Goal: Task Accomplishment & Management: Use online tool/utility

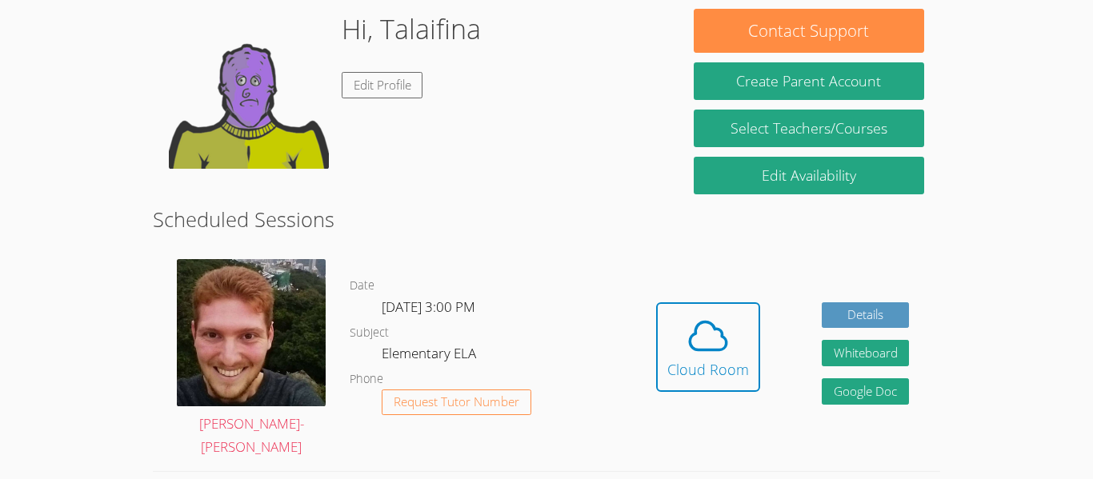
scroll to position [251, 0]
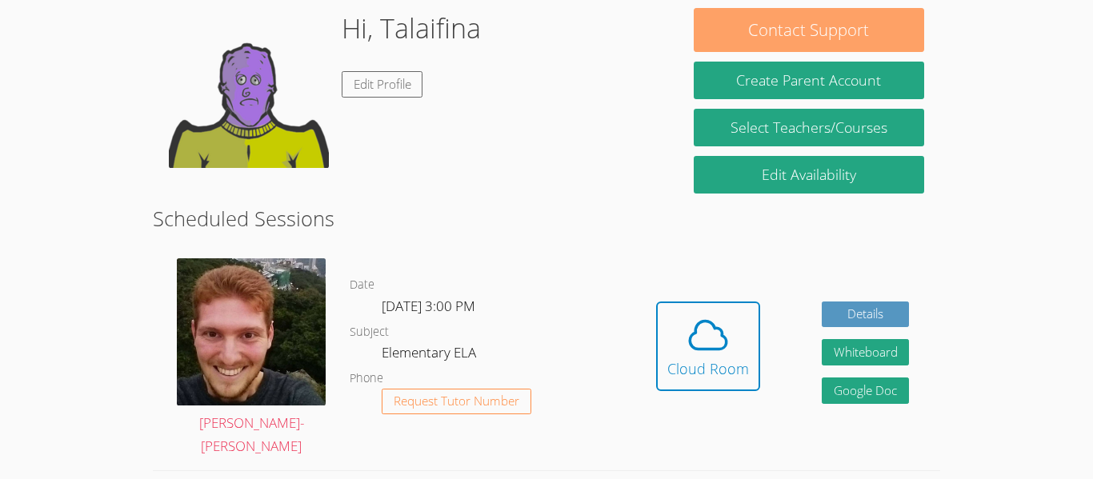
click at [806, 50] on button "Contact Support" at bounding box center [809, 30] width 230 height 44
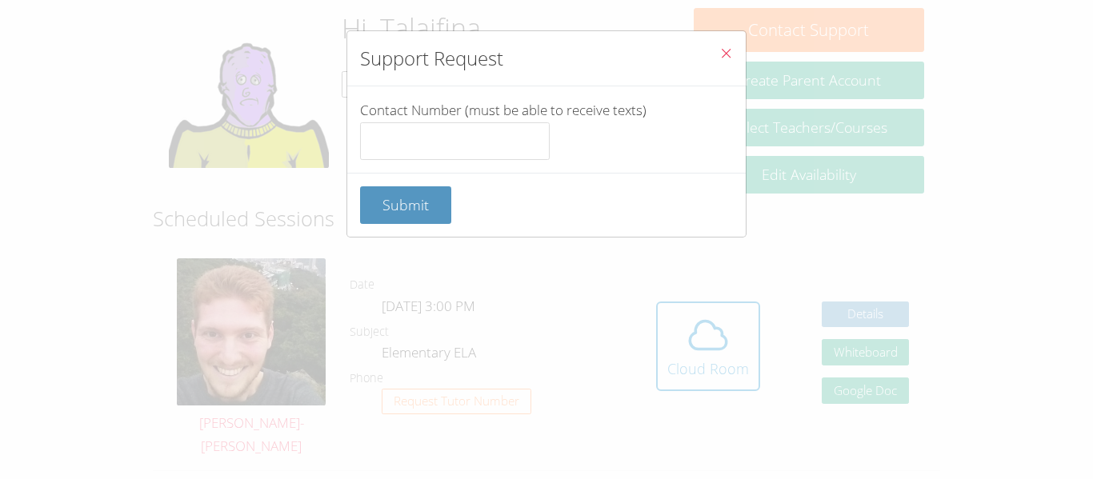
click at [726, 54] on icon "Close" at bounding box center [726, 53] width 14 height 14
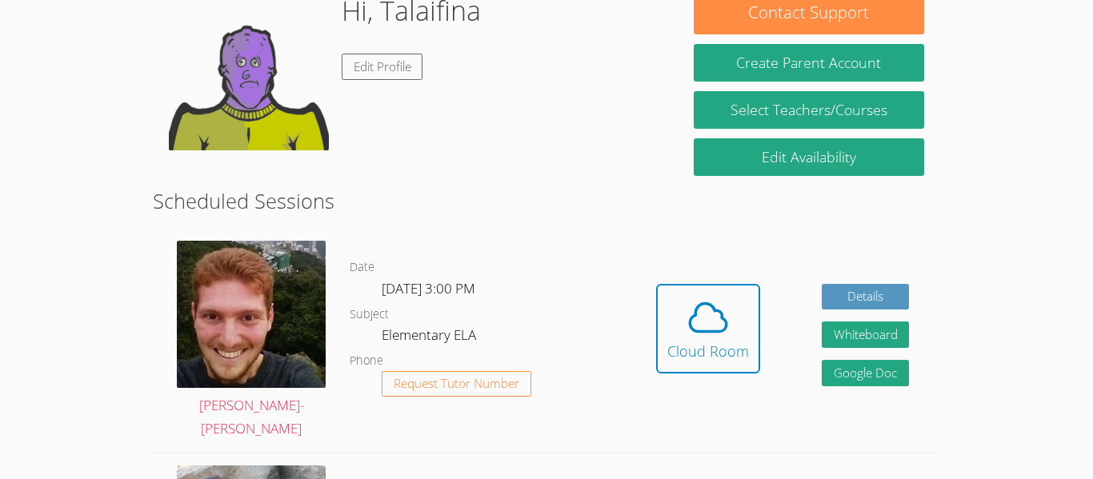
scroll to position [270, 0]
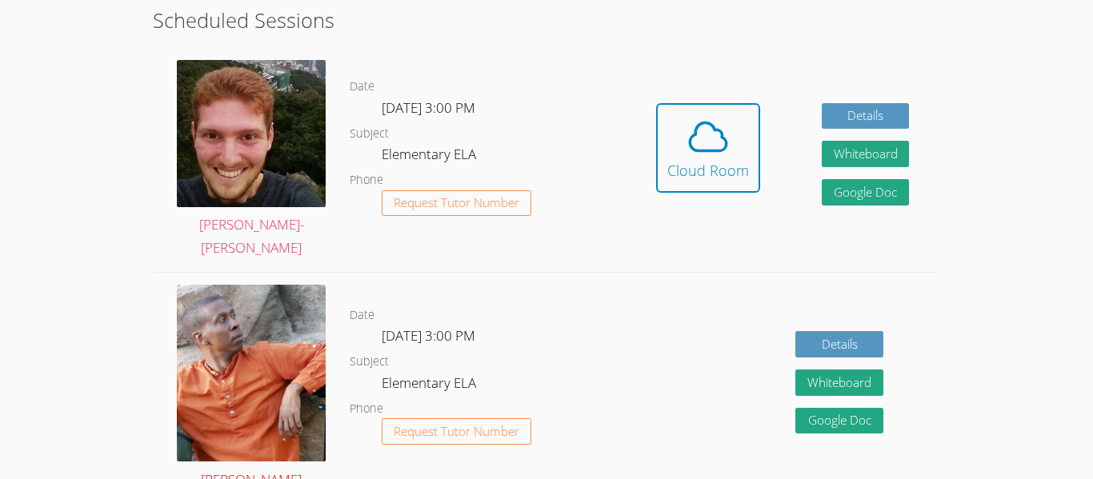
click at [262, 357] on img at bounding box center [251, 373] width 149 height 177
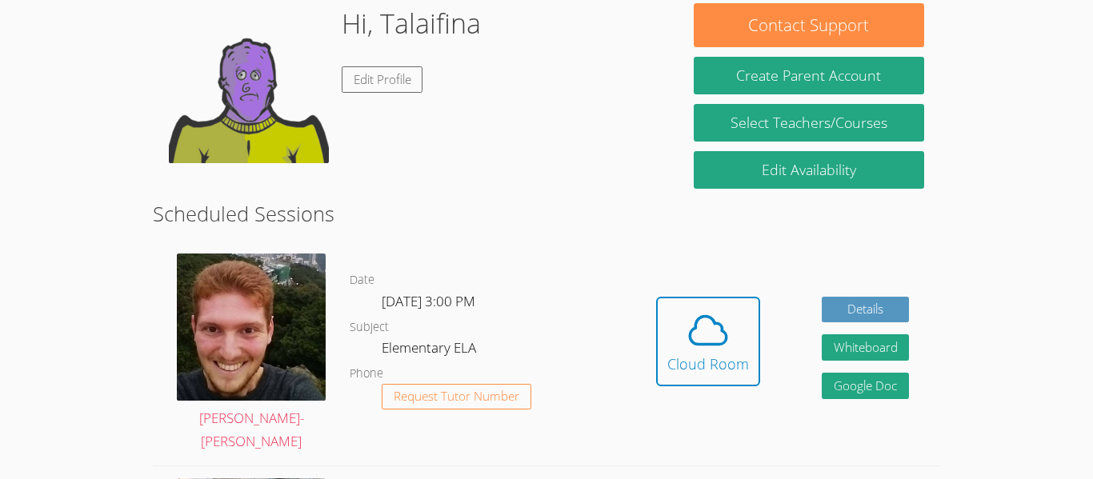
scroll to position [257, 0]
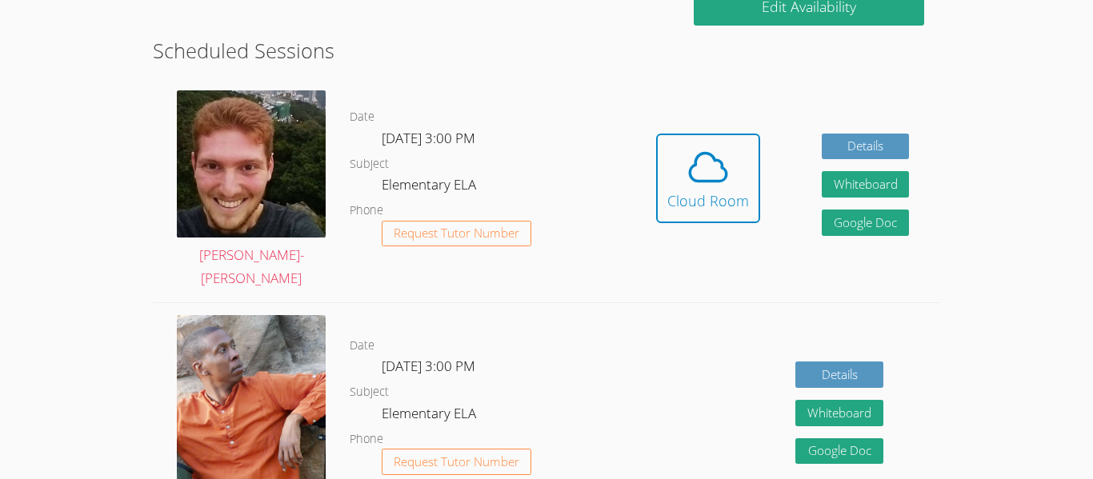
scroll to position [426, 0]
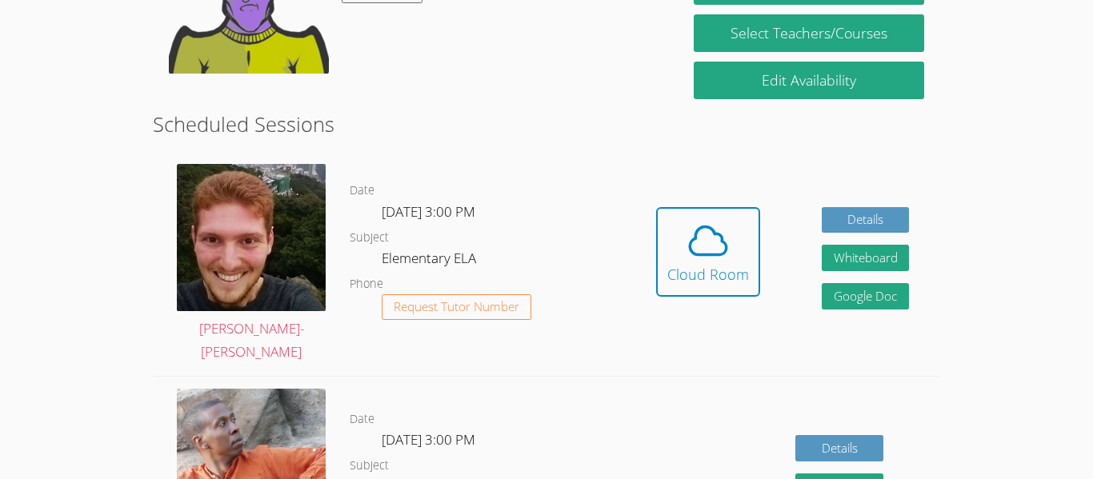
scroll to position [347, 0]
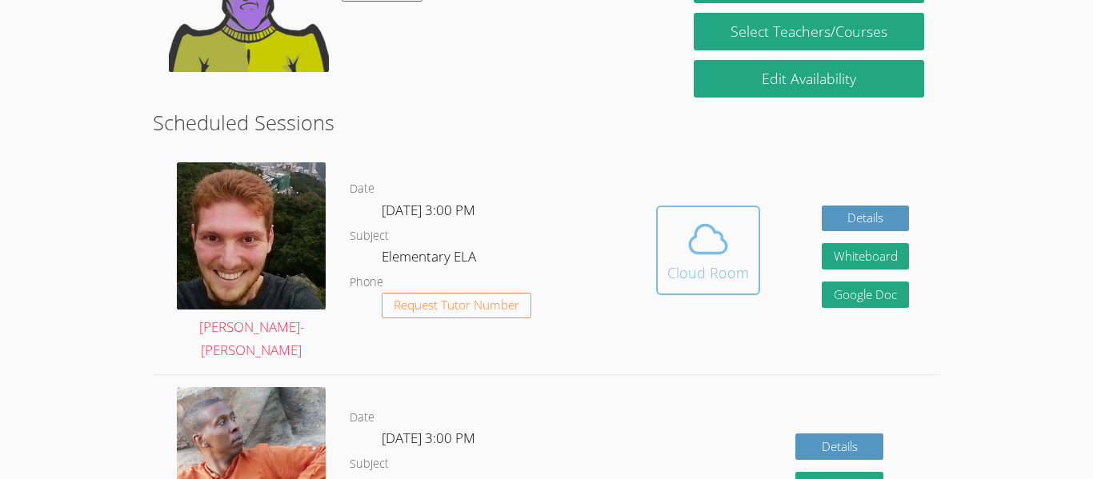
click at [705, 228] on icon at bounding box center [708, 239] width 45 height 45
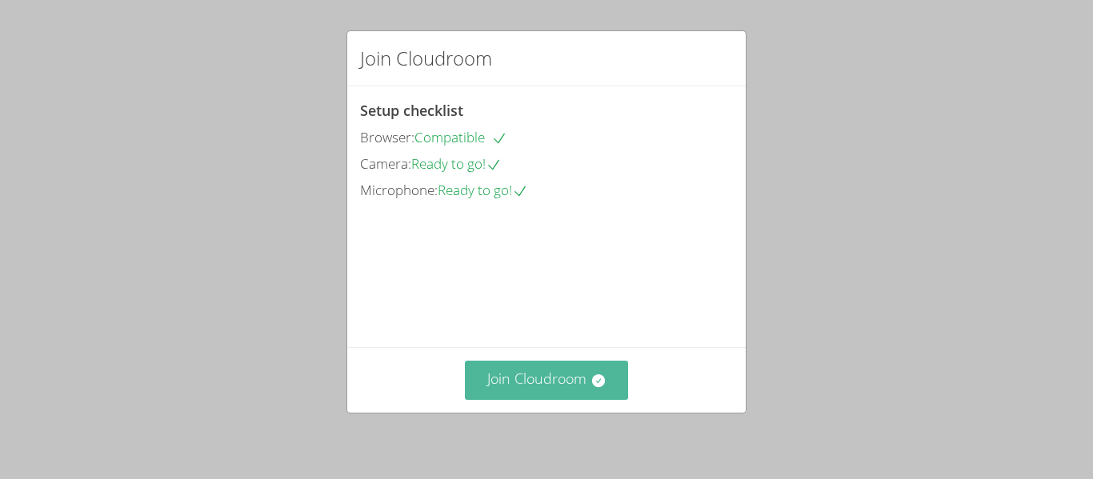
click at [523, 386] on button "Join Cloudroom" at bounding box center [547, 380] width 164 height 39
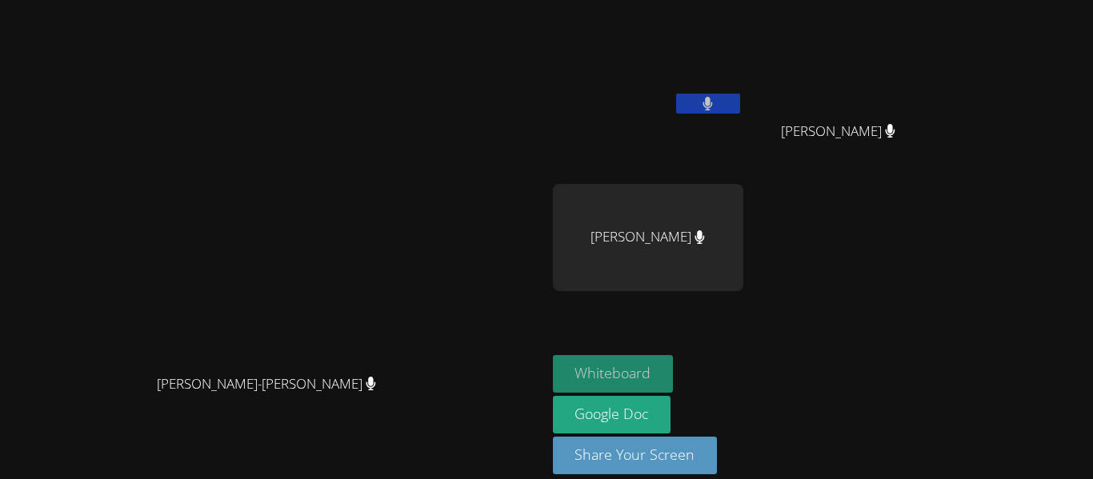
click at [674, 369] on button "Whiteboard" at bounding box center [613, 374] width 121 height 38
